Goal: Submit feedback/report problem

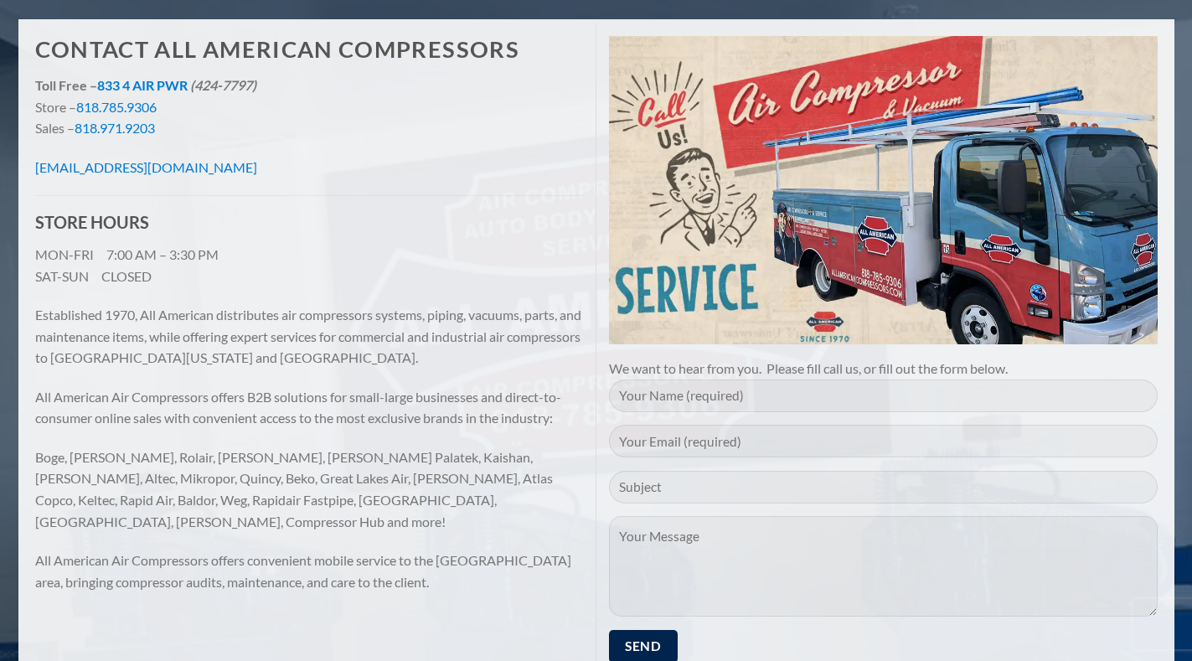
scroll to position [419, 0]
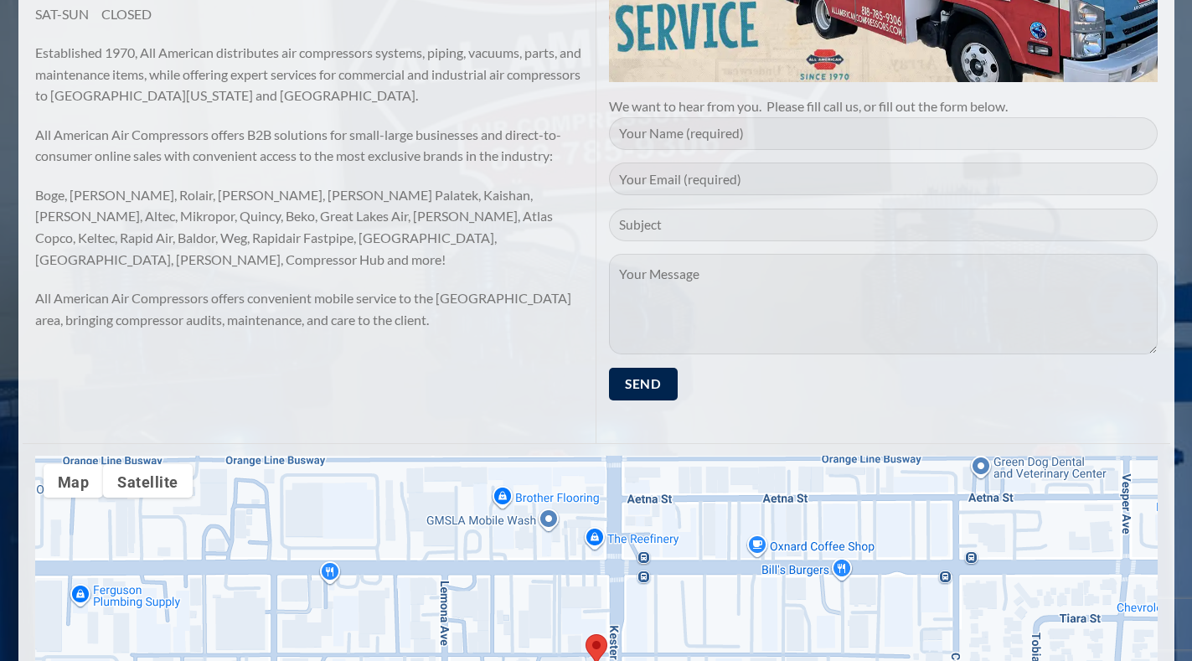
click at [746, 128] on input "Contact form" at bounding box center [883, 133] width 549 height 33
type input "[PERSON_NAME]"
type input "[EMAIL_ADDRESS][DOMAIN_NAME]"
click at [687, 319] on textarea "Contact form" at bounding box center [883, 304] width 549 height 101
paste textarea "Re: Drop Traffic Hi Good Morning, I have found some major errors that correspon…"
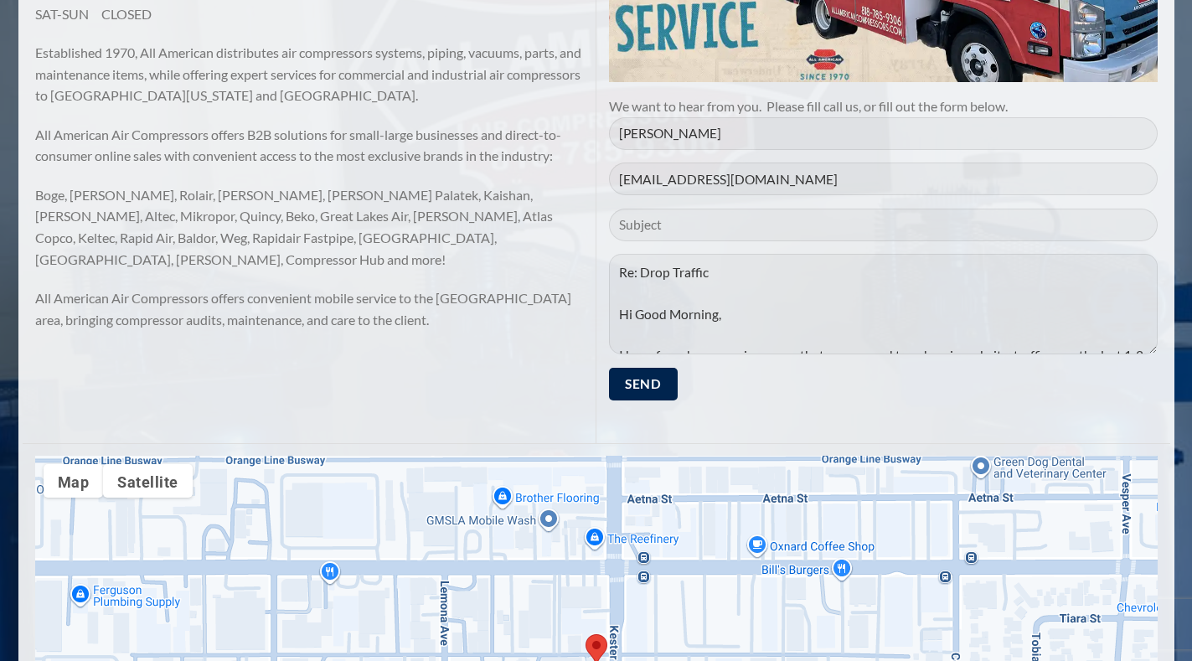
scroll to position [0, 0]
drag, startPoint x: 713, startPoint y: 271, endPoint x: 554, endPoint y: 269, distance: 159.2
click at [554, 269] on div "Contact All American Compressors Toll Free – 833 4 AIR PWR (424-7797) Store – 8…" at bounding box center [597, 323] width 1148 height 1125
type textarea "Re: Drop Traffic Hi Good Morning, I have found some major errors that correspon…"
type input "Re: Drop Traffic"
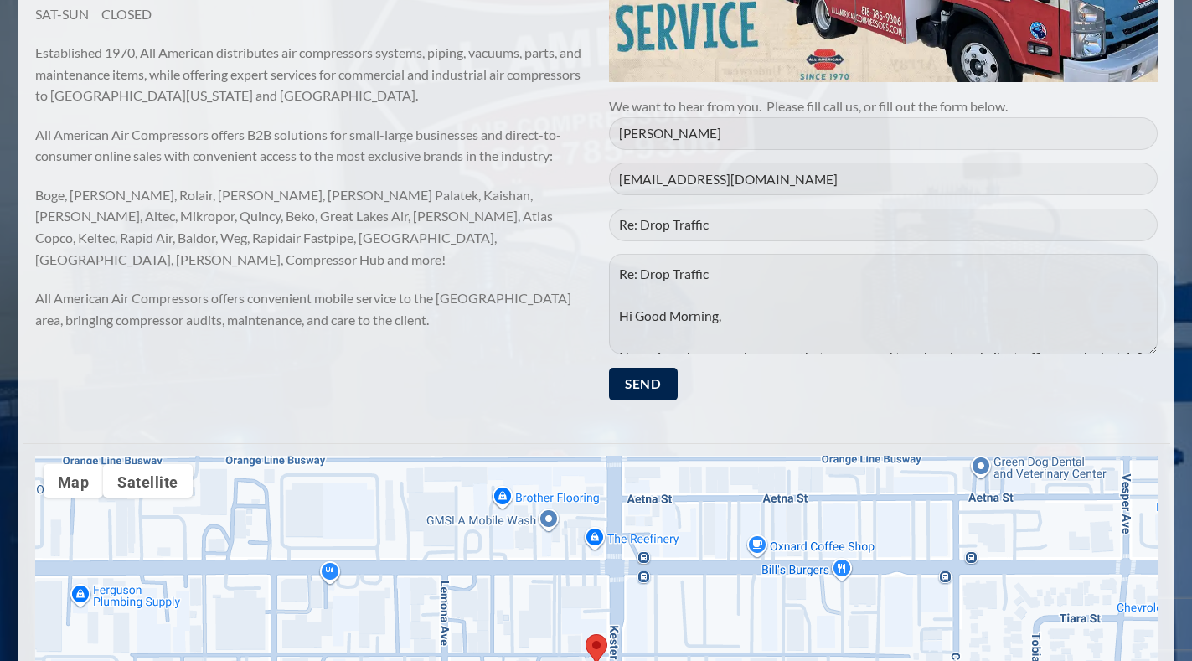
drag, startPoint x: 713, startPoint y: 275, endPoint x: 547, endPoint y: 276, distance: 165.9
click at [547, 276] on div "Contact All American Compressors Toll Free – 833 4 AIR PWR (424-7797) Store – 8…" at bounding box center [597, 323] width 1148 height 1125
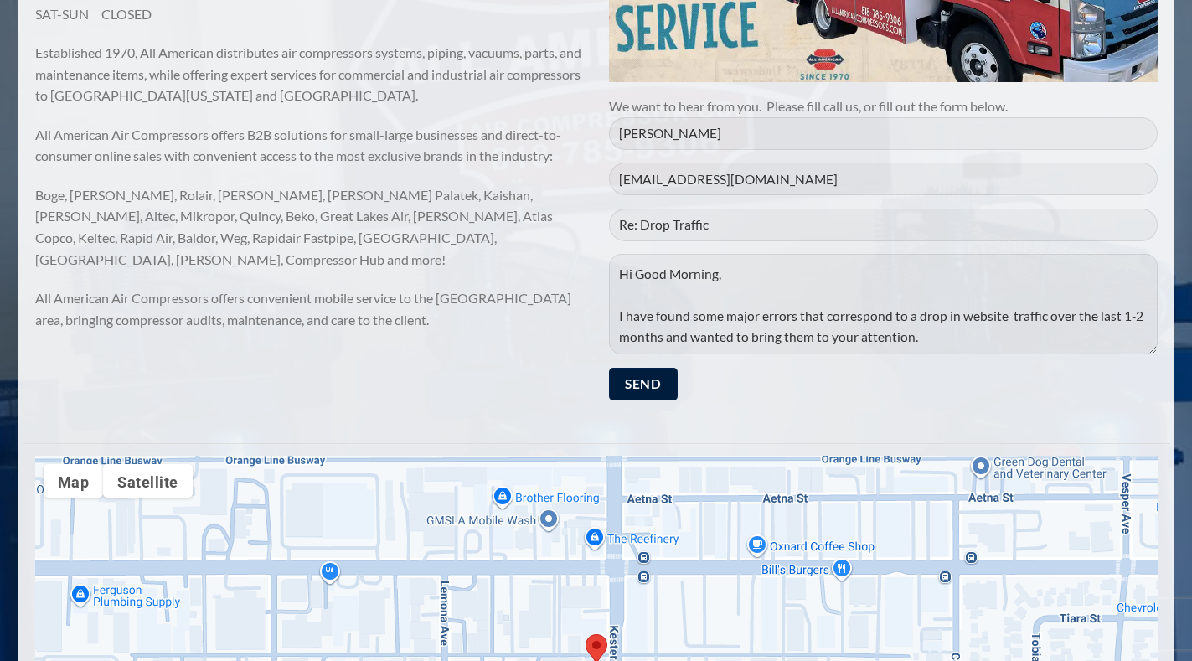
type textarea "Hi Good Morning, I have found some major errors that correspond to a drop in we…"
click at [645, 385] on input "Send" at bounding box center [643, 384] width 69 height 33
